Goal: Task Accomplishment & Management: Complete application form

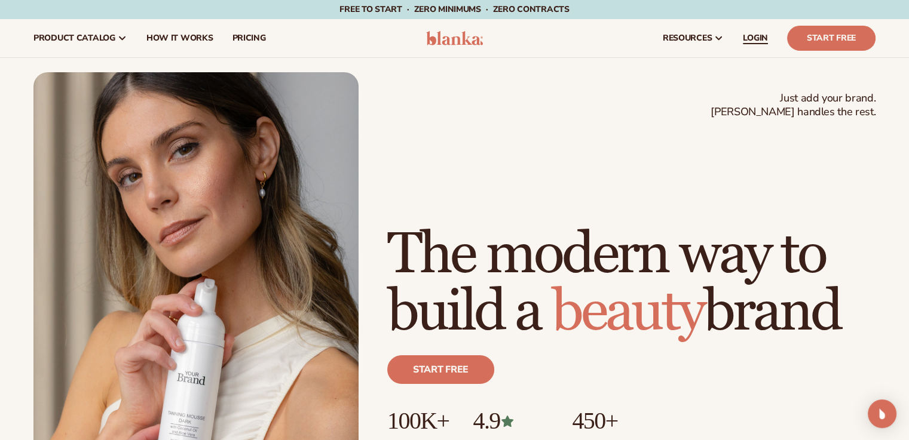
click at [745, 36] on span "LOGIN" at bounding box center [754, 38] width 25 height 10
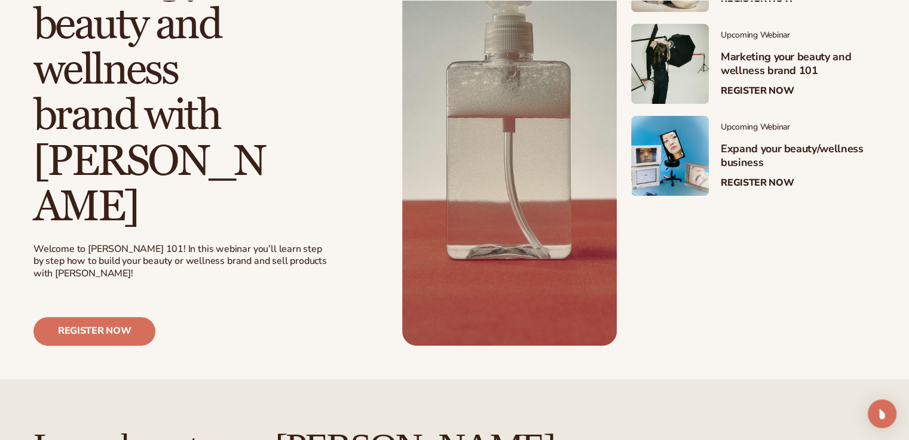
scroll to position [349, 0]
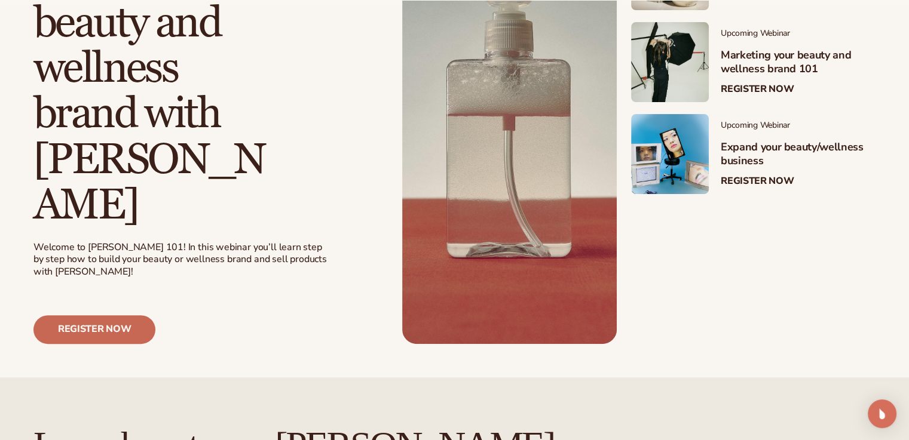
click at [122, 315] on link "Register now" at bounding box center [94, 329] width 122 height 29
